Goal: Transaction & Acquisition: Purchase product/service

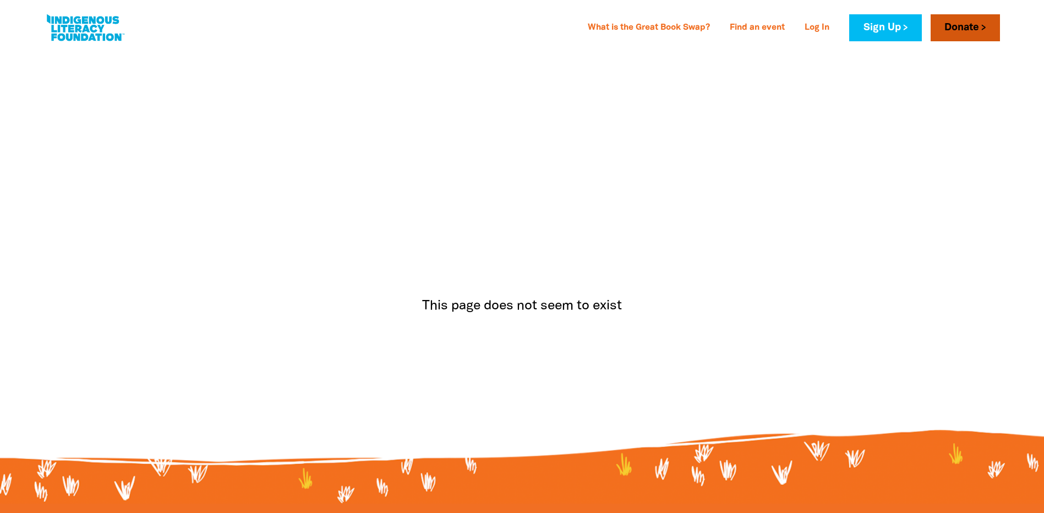
click at [970, 30] on link "Donate" at bounding box center [965, 27] width 69 height 27
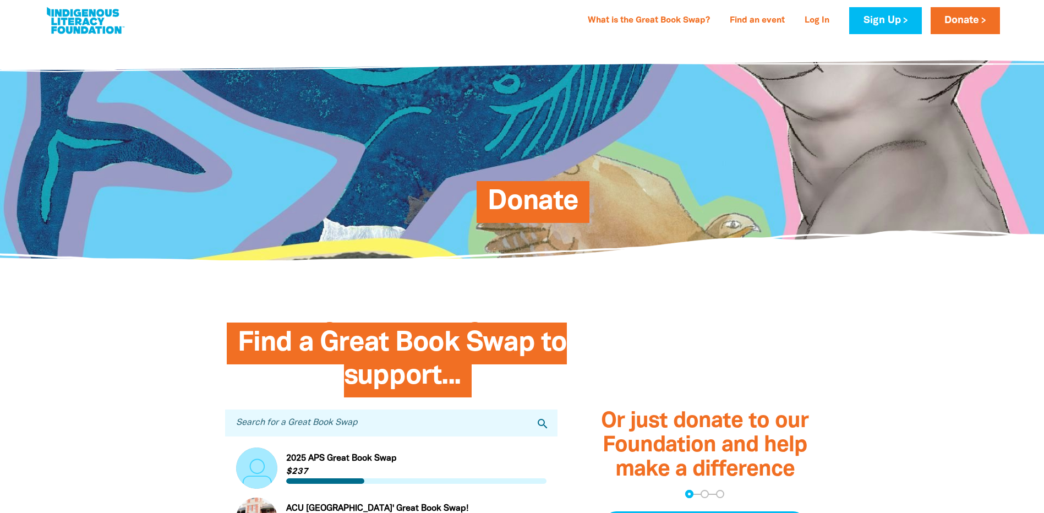
scroll to position [55, 0]
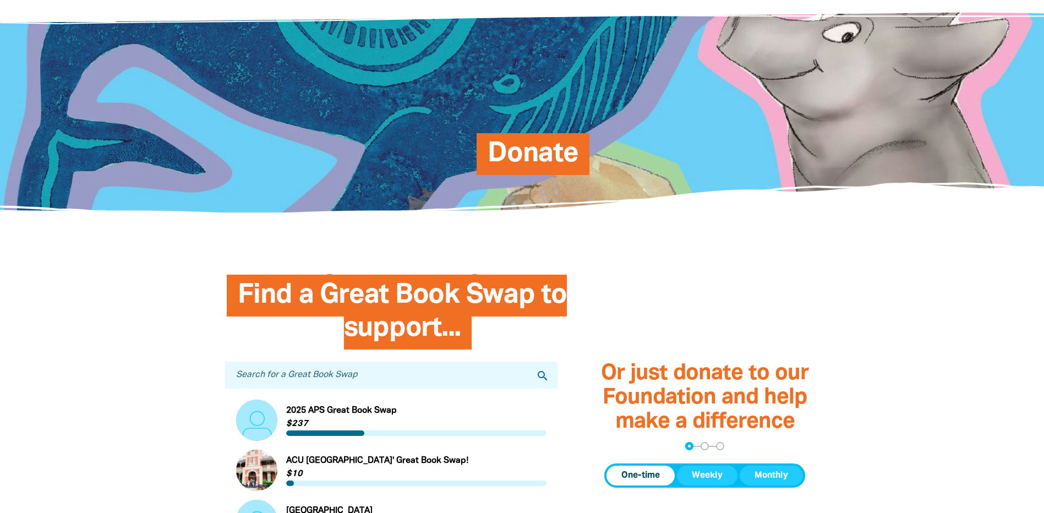
click at [344, 375] on input "Search for a Great Book Swap" at bounding box center [391, 375] width 333 height 27
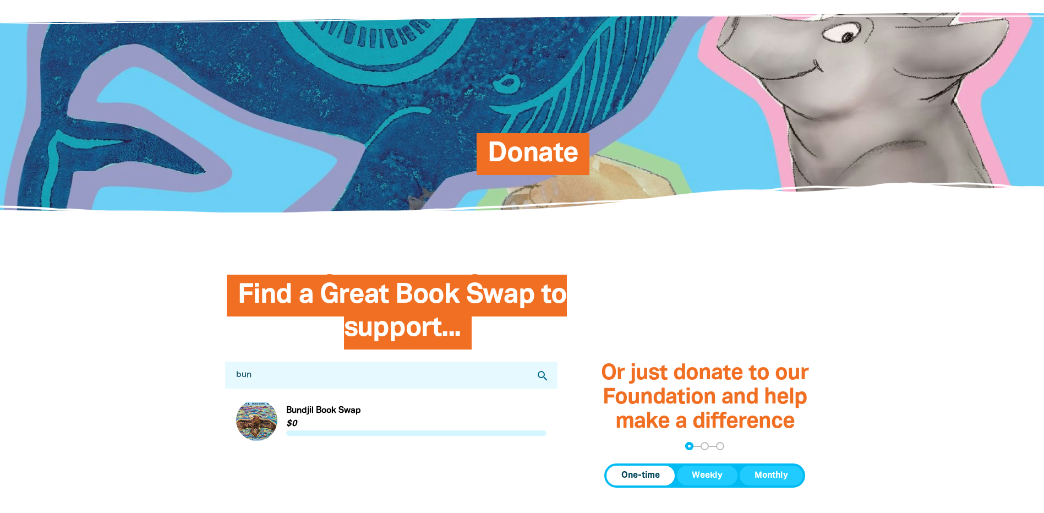
type input "bun"
click at [358, 431] on link "Link to Bundjil Book Swap" at bounding box center [391, 420] width 311 height 41
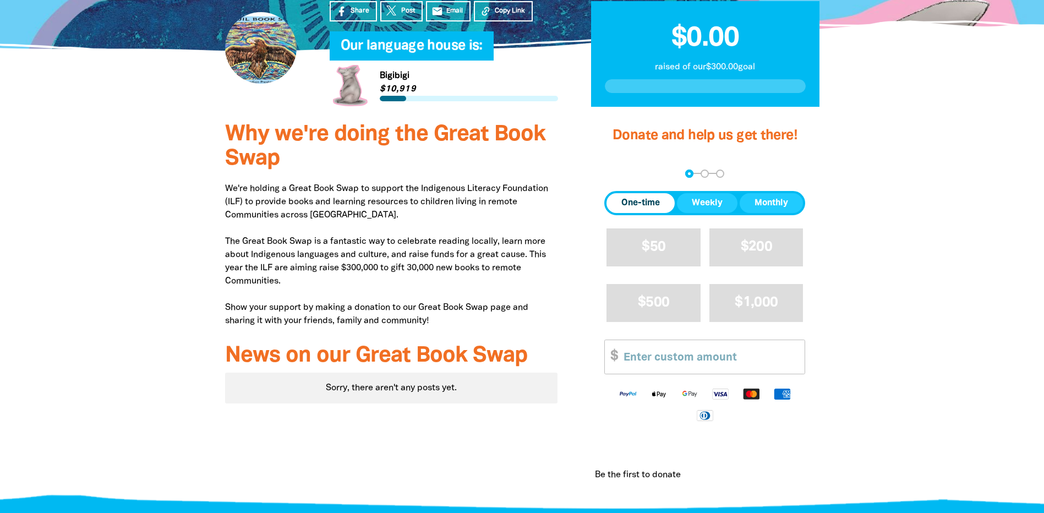
scroll to position [127, 0]
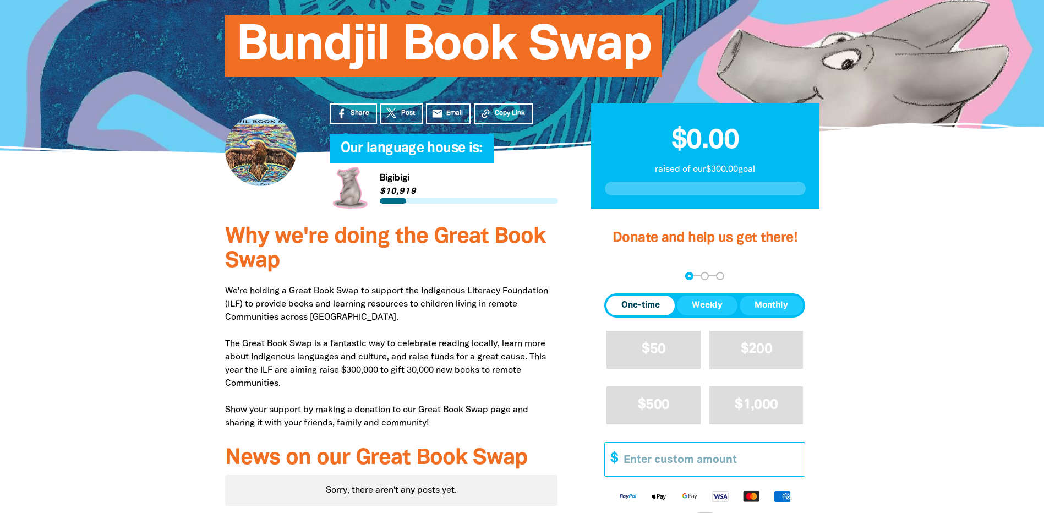
click at [675, 456] on input "Other Amount" at bounding box center [710, 459] width 189 height 34
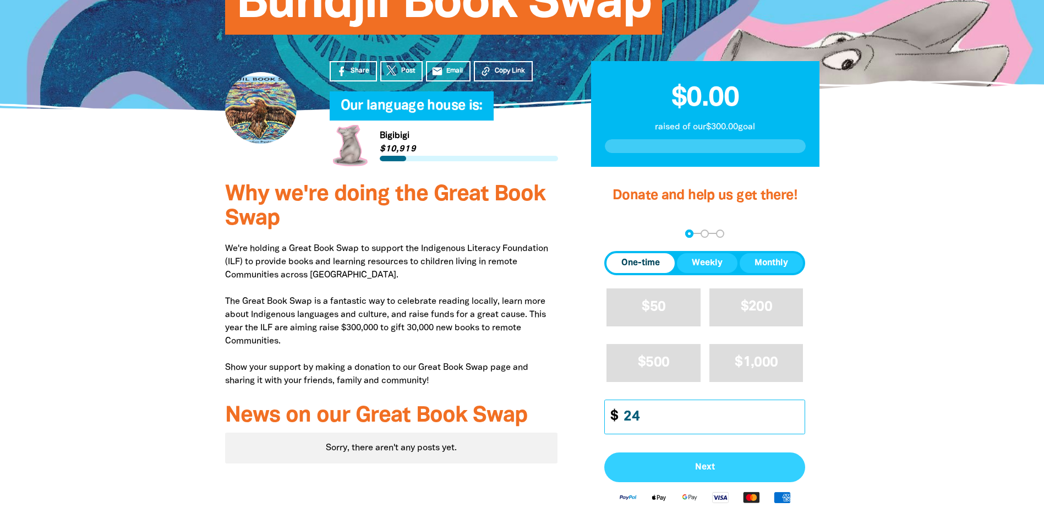
scroll to position [182, 0]
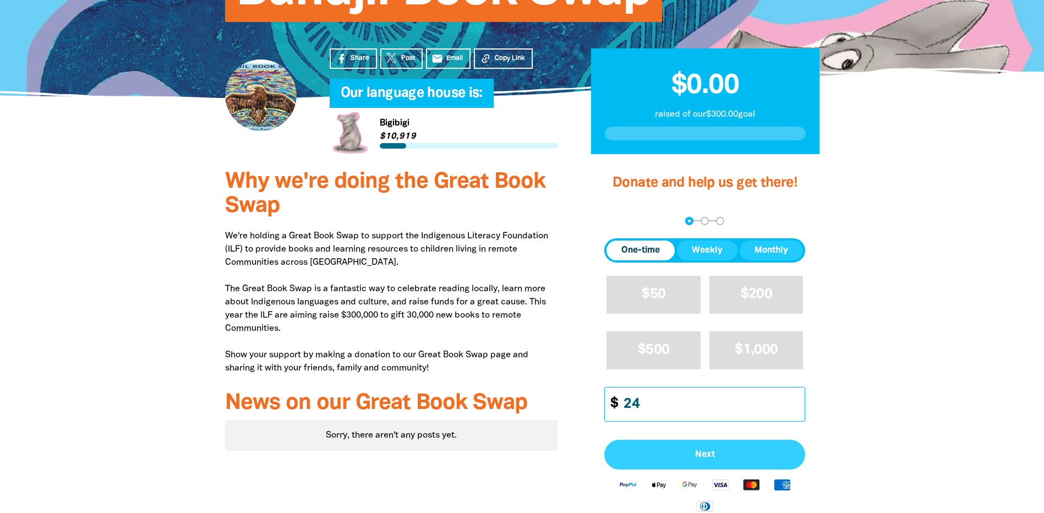
type input "24"
click at [705, 451] on span "Next" at bounding box center [704, 454] width 177 height 9
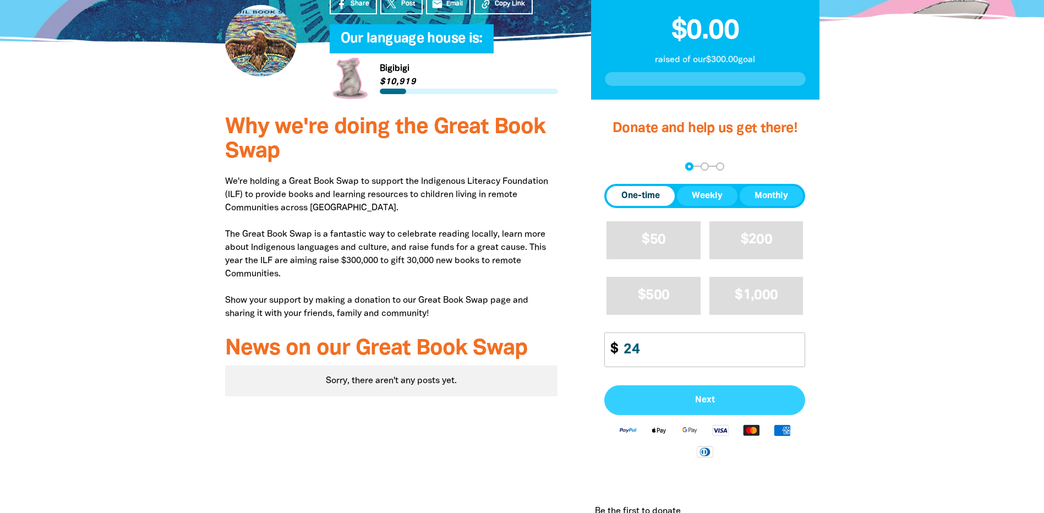
select select "AU"
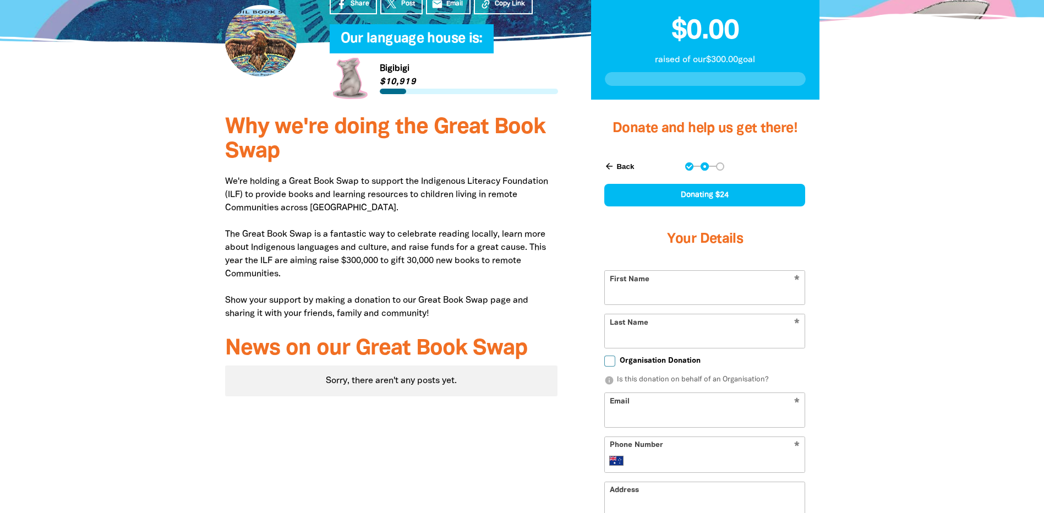
scroll to position [294, 0]
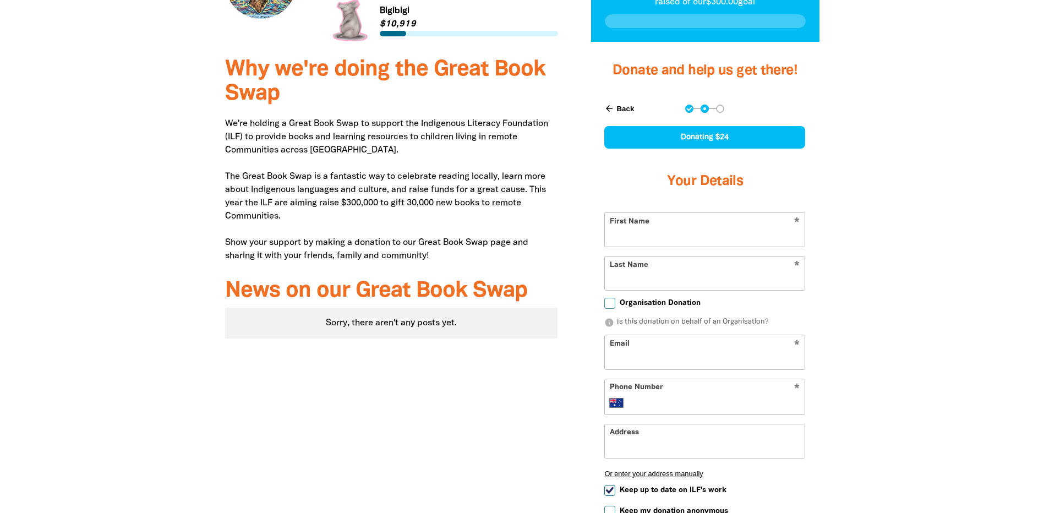
click at [687, 245] on input "First Name" at bounding box center [705, 230] width 200 height 34
type input "Al"
type input "[PERSON_NAME]"
click at [611, 300] on input "Organisation Donation" at bounding box center [609, 303] width 11 height 11
checkbox input "true"
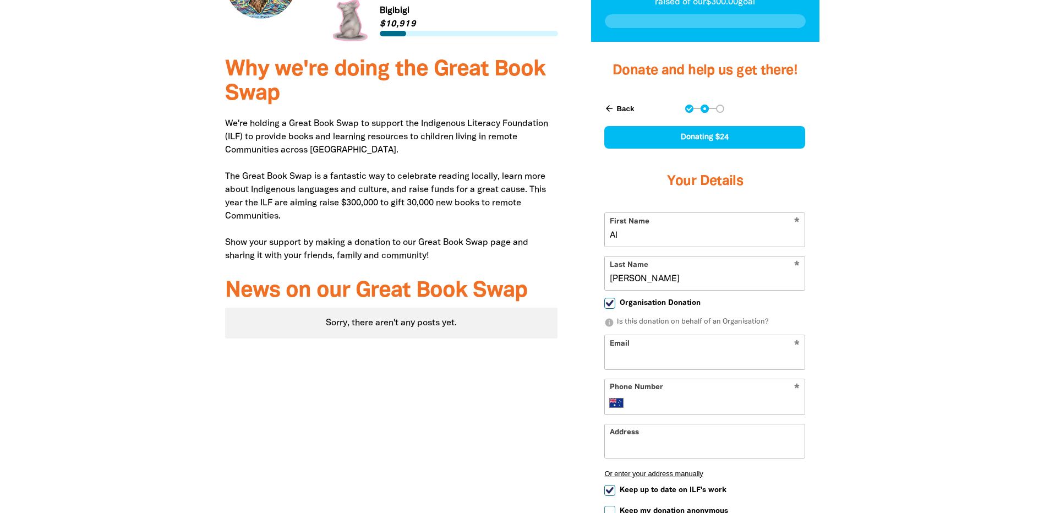
select select "AU"
click at [664, 353] on input "Organisation Name" at bounding box center [705, 352] width 200 height 34
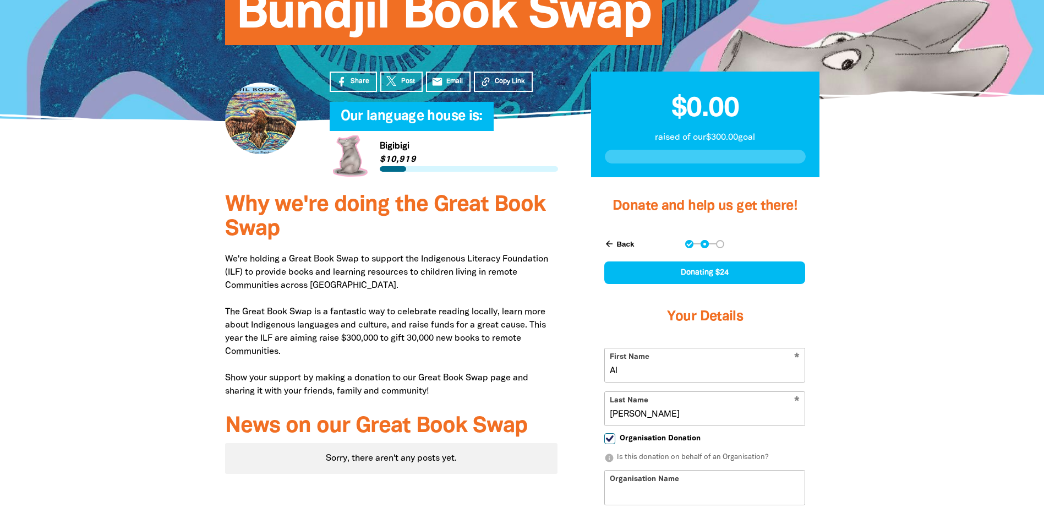
scroll to position [184, 0]
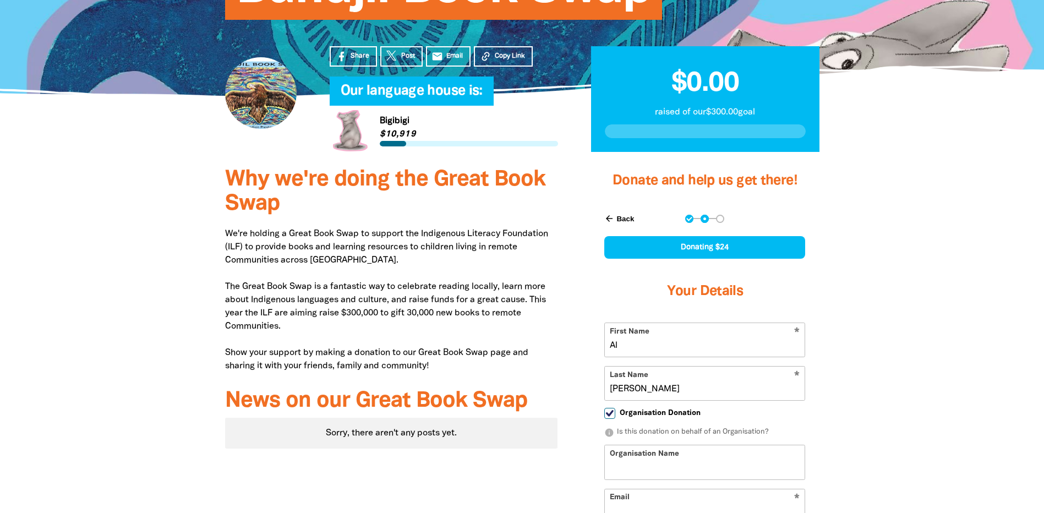
click at [626, 214] on button "arrow_back Back" at bounding box center [619, 218] width 39 height 19
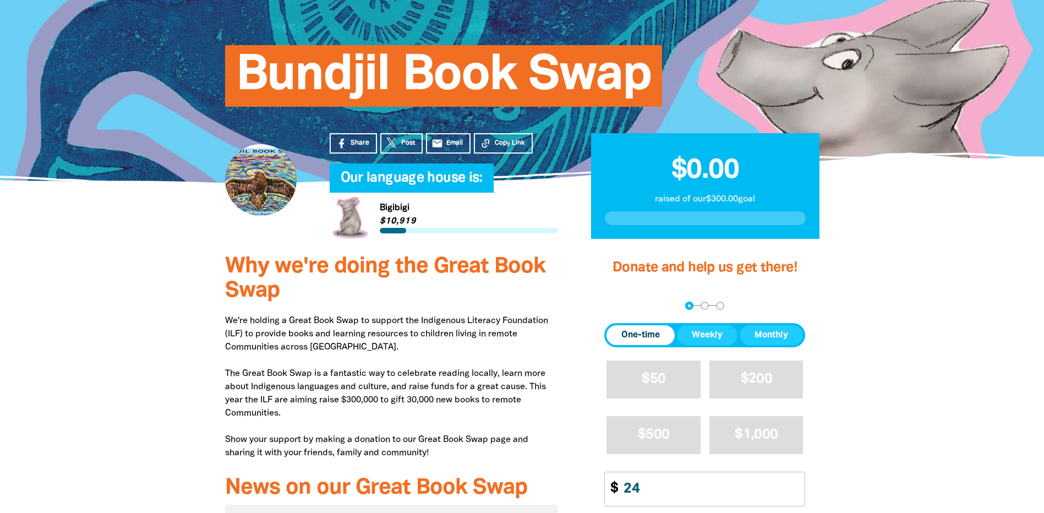
scroll to position [94, 0]
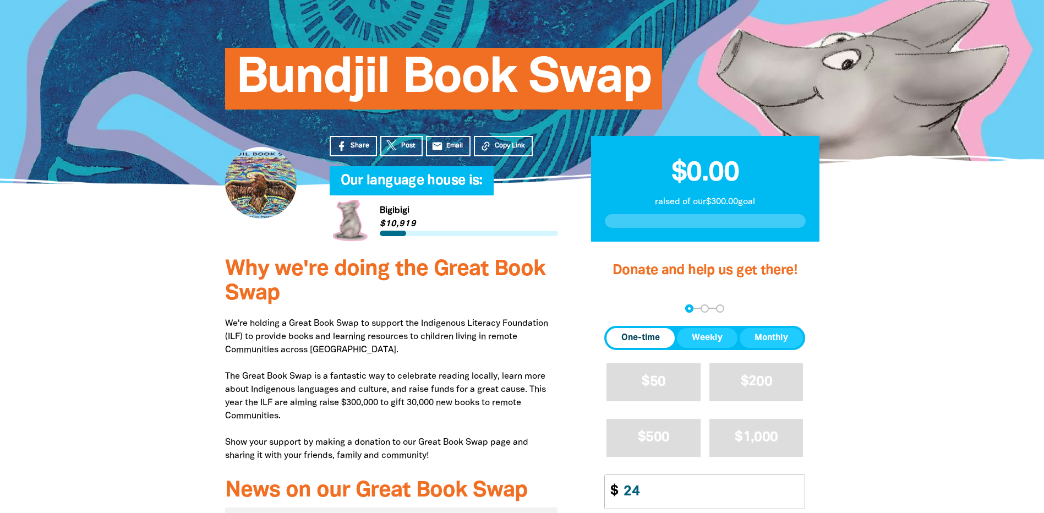
click at [682, 270] on span "Donate and help us get there!" at bounding box center [704, 270] width 185 height 13
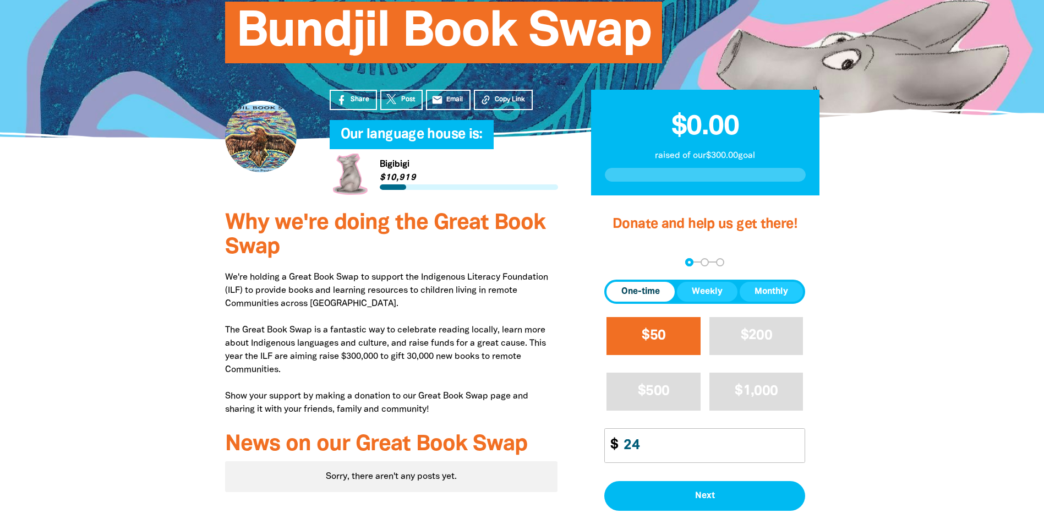
scroll to position [204, 0]
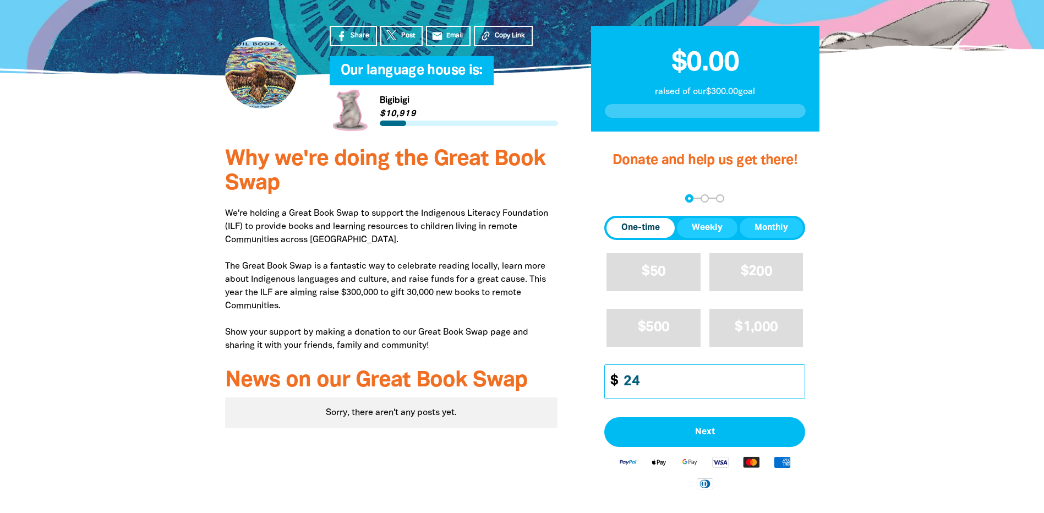
click at [661, 384] on input "24" at bounding box center [710, 382] width 189 height 34
type input "25"
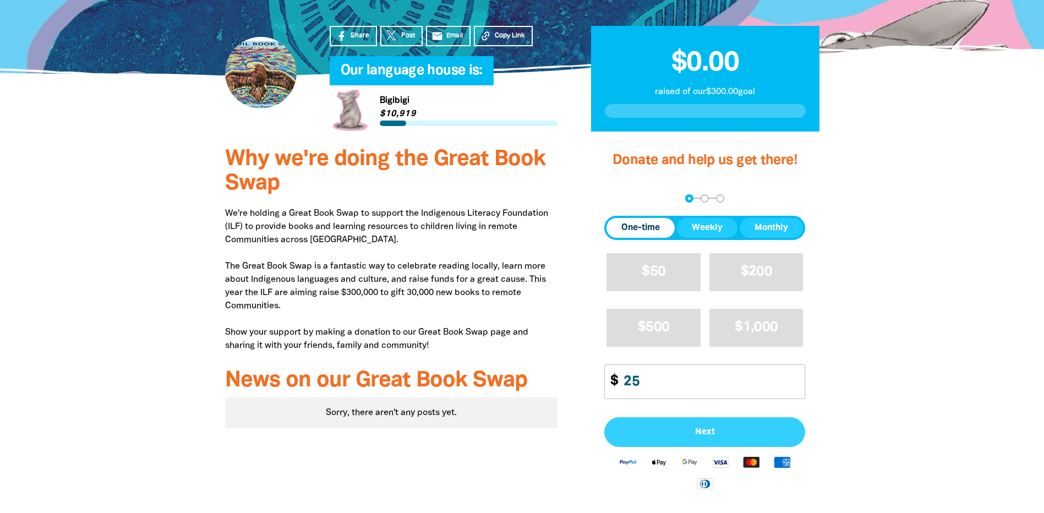
click at [720, 430] on span "Next" at bounding box center [704, 432] width 177 height 9
select select "AU"
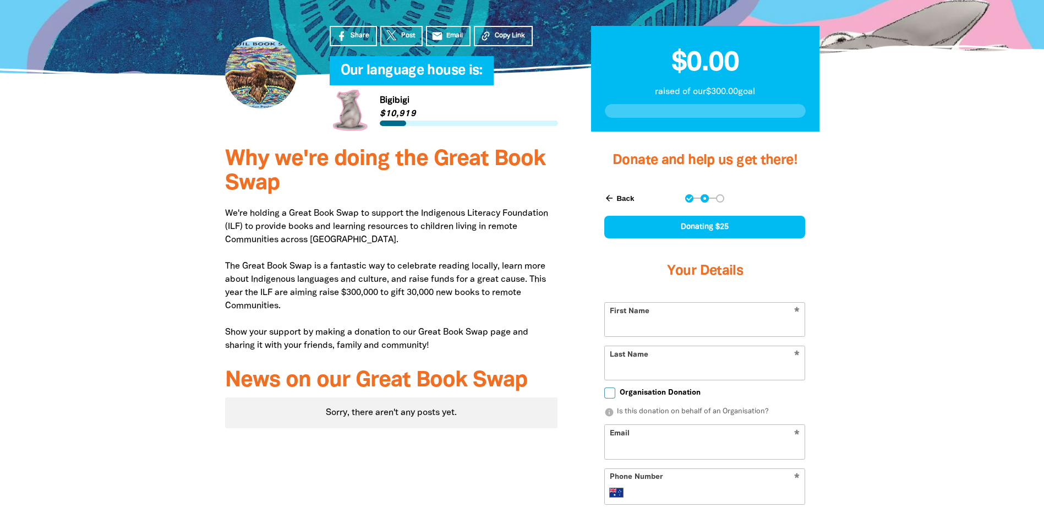
click at [675, 329] on input "First Name" at bounding box center [705, 320] width 200 height 34
type input "Al"
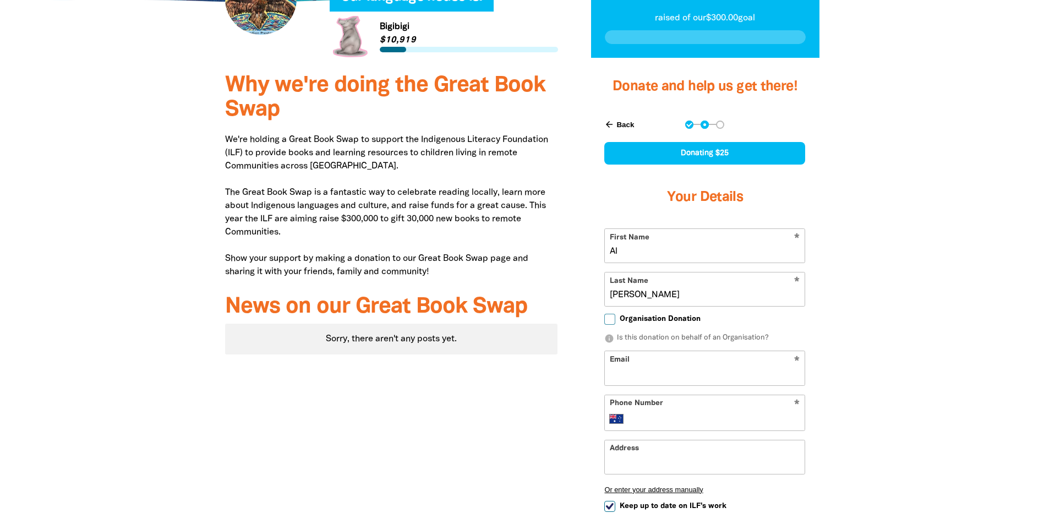
scroll to position [369, 0]
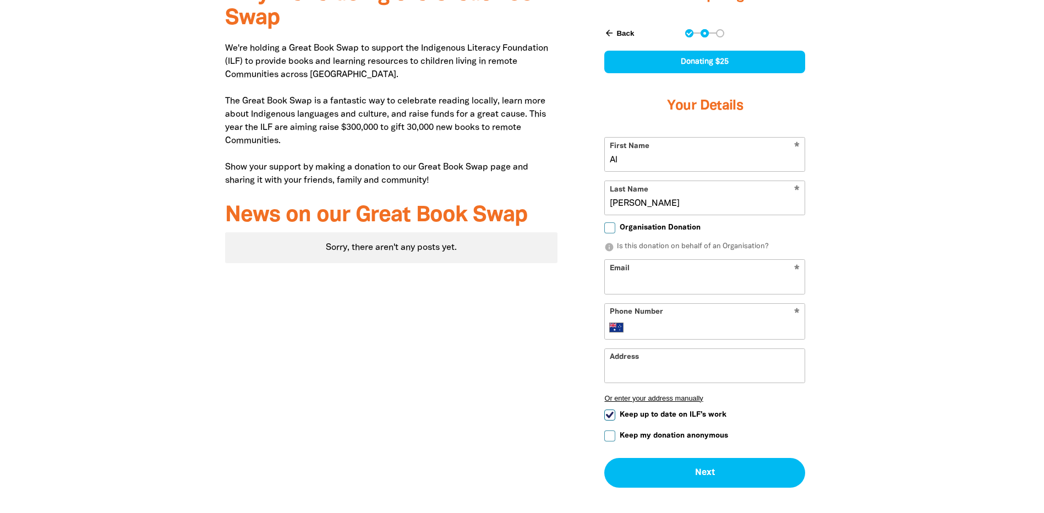
type input "[PERSON_NAME]"
click at [613, 417] on input "Keep up to date on ILF's work" at bounding box center [609, 414] width 11 height 11
checkbox input "false"
click at [645, 331] on input "Phone Number" at bounding box center [716, 327] width 168 height 13
type input "0450 204 962"
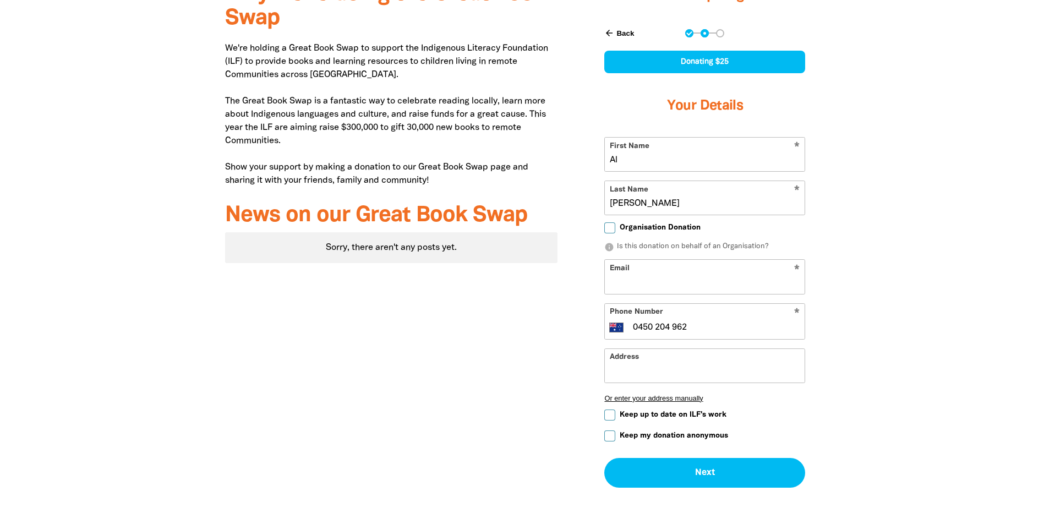
click at [640, 269] on input "Email" at bounding box center [705, 277] width 200 height 34
type input "[EMAIL_ADDRESS][DOMAIN_NAME]"
click at [613, 232] on input "Organisation Donation" at bounding box center [609, 227] width 11 height 11
checkbox input "true"
select select "AU"
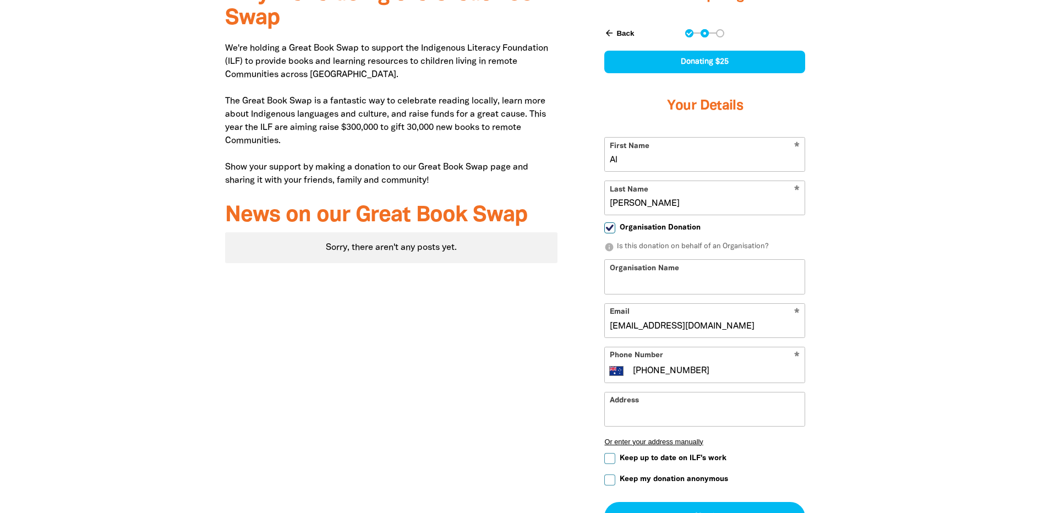
click at [680, 275] on input "Organisation Name" at bounding box center [705, 277] width 200 height 34
click at [612, 226] on input "Organisation Donation" at bounding box center [609, 227] width 11 height 11
checkbox input "false"
select select "AU"
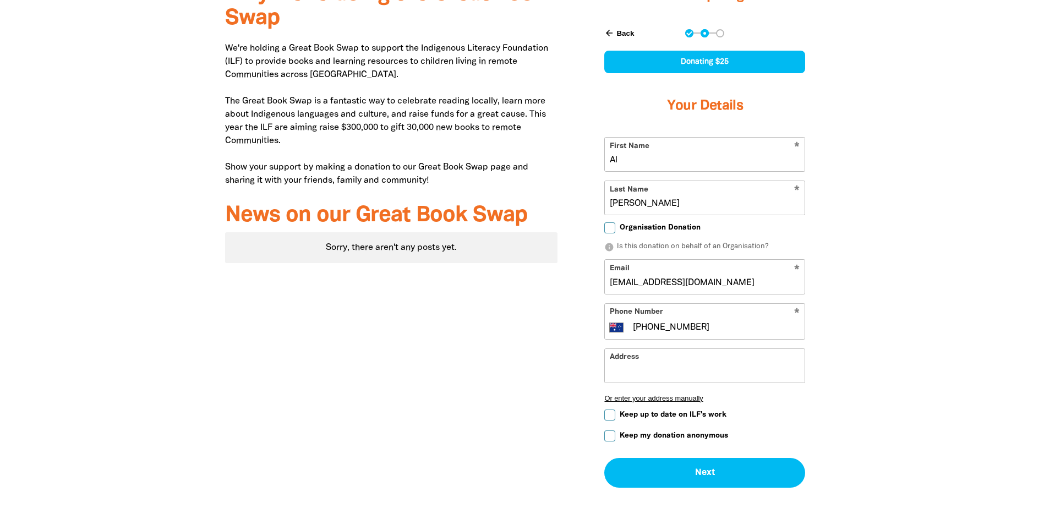
click at [644, 379] on input "Address" at bounding box center [705, 366] width 200 height 34
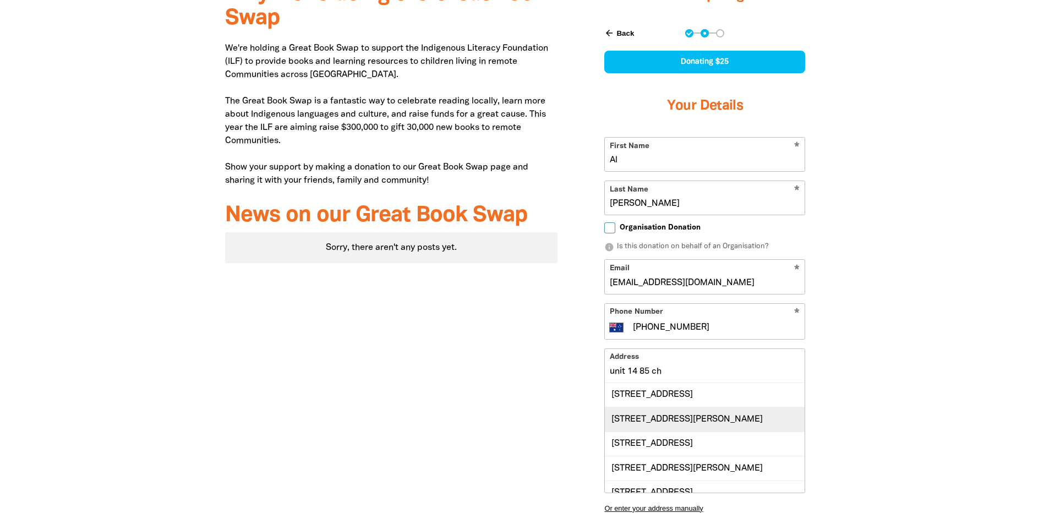
click at [666, 431] on div "[STREET_ADDRESS][PERSON_NAME]" at bounding box center [705, 419] width 200 height 24
type input "[STREET_ADDRESS][PERSON_NAME]"
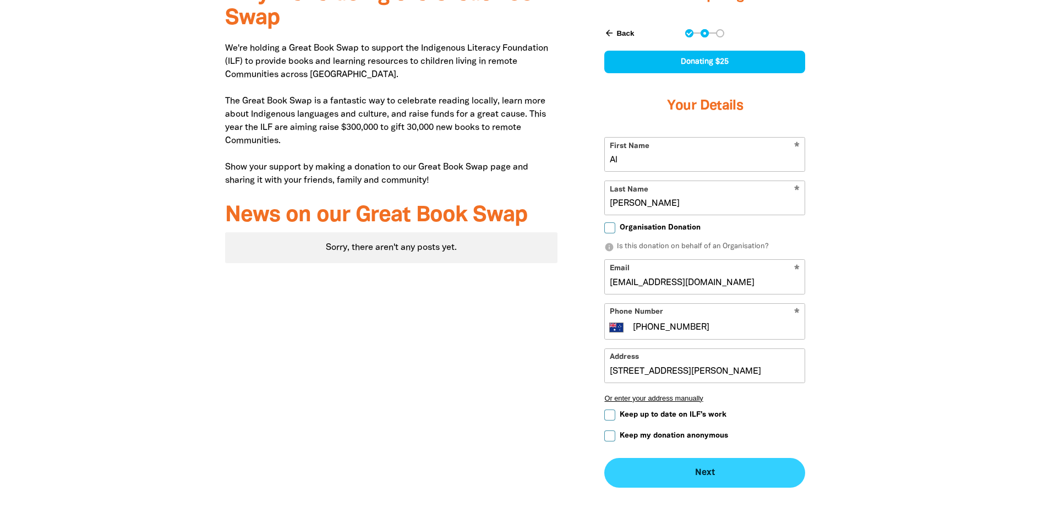
click at [659, 477] on button "Next chevron_right" at bounding box center [704, 473] width 201 height 30
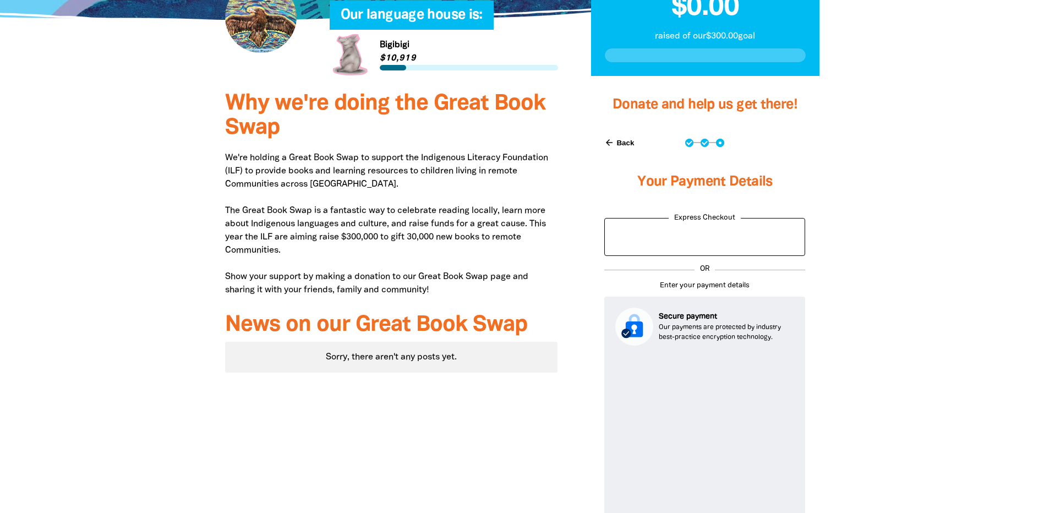
scroll to position [259, 0]
